Goal: Task Accomplishment & Management: Manage account settings

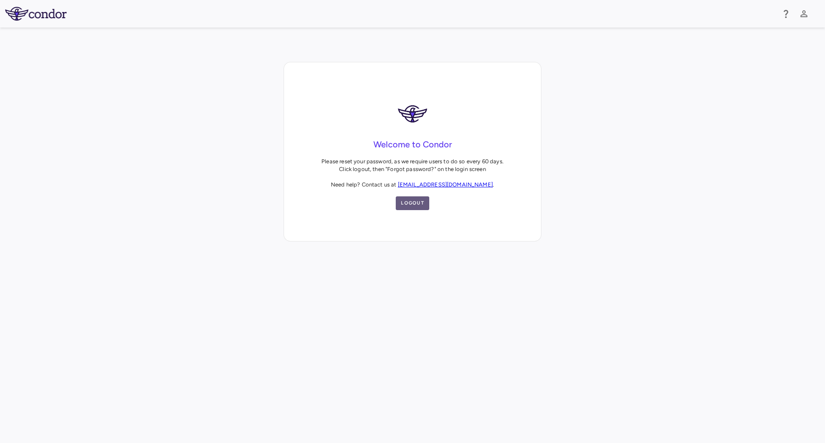
click at [418, 199] on button "Logout" at bounding box center [413, 203] width 34 height 14
click at [418, 207] on button "Logout" at bounding box center [413, 203] width 34 height 14
